Goal: Check status

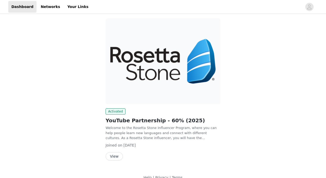
scroll to position [72, 0]
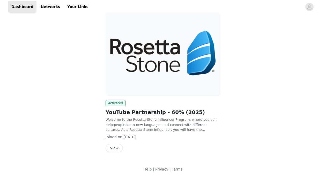
click at [117, 147] on button "View" at bounding box center [113, 148] width 17 height 8
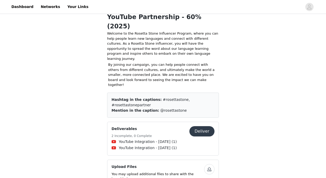
scroll to position [188, 0]
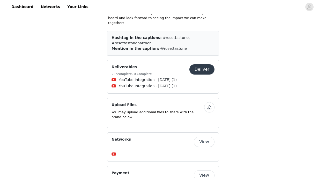
click at [205, 171] on button "View" at bounding box center [204, 176] width 21 height 10
